Goal: Information Seeking & Learning: Check status

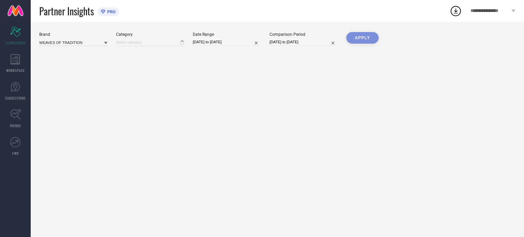
type input "All"
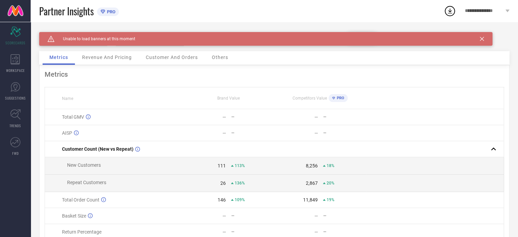
click at [71, 56] on div "Metrics" at bounding box center [59, 58] width 32 height 14
click at [98, 57] on span "Revenue And Pricing" at bounding box center [107, 57] width 50 height 5
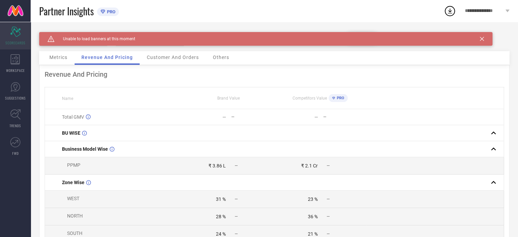
click at [21, 33] on div "Scorecard SCORECARDS" at bounding box center [15, 35] width 31 height 27
click at [20, 65] on div "WORKSPACE" at bounding box center [15, 63] width 31 height 27
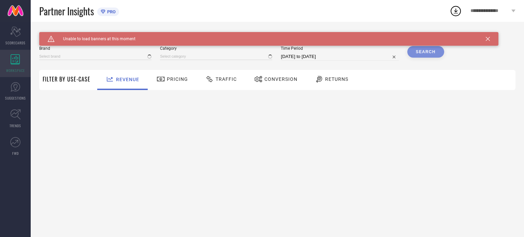
type input "WEAVES OF TRADITION"
type input "All"
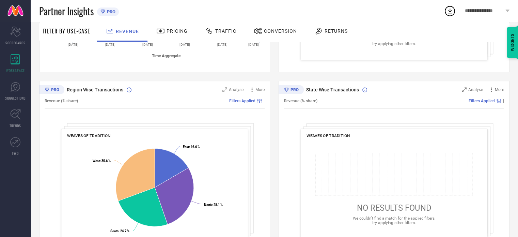
scroll to position [240, 0]
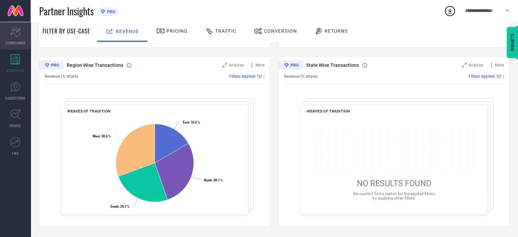
click at [22, 29] on div "Scorecard SCORECARDS" at bounding box center [15, 35] width 31 height 27
